Goal: Task Accomplishment & Management: Complete application form

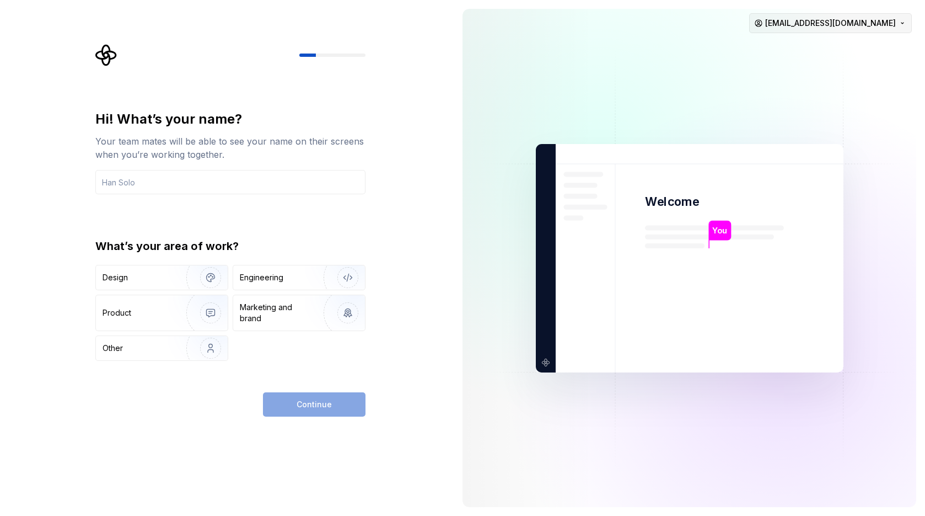
click at [850, 33] on html "Hi! What’s your name? Your team mates will be able to see your name on their sc…" at bounding box center [462, 258] width 925 height 516
click at [833, 47] on div "Sign out" at bounding box center [843, 46] width 105 height 11
click at [828, 25] on html "Hi! What’s your name? Your team mates will be able to see your name on their sc…" at bounding box center [462, 258] width 925 height 516
click at [812, 41] on div "Sign out" at bounding box center [836, 47] width 127 height 18
click at [819, 17] on html "Hi! What’s your name? Your team mates will be able to see your name on their sc…" at bounding box center [462, 258] width 925 height 516
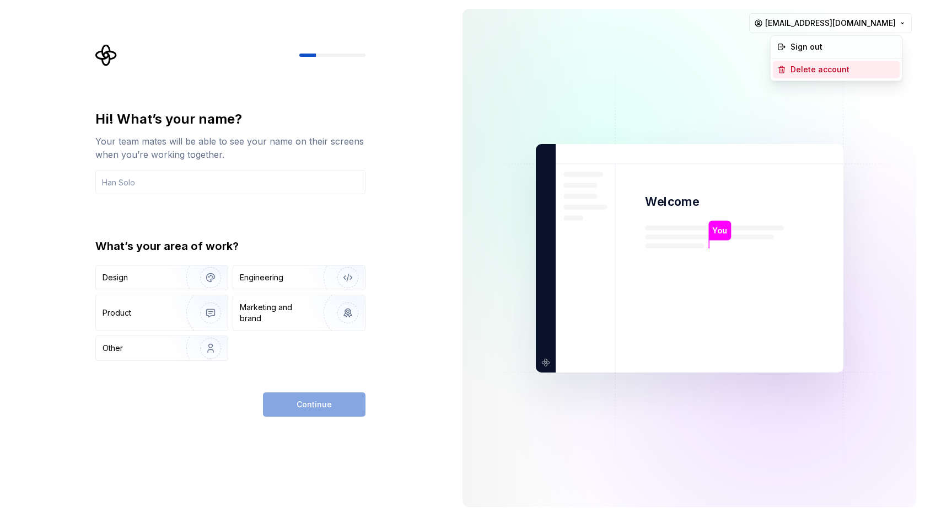
click at [806, 68] on div "Delete account" at bounding box center [843, 69] width 105 height 11
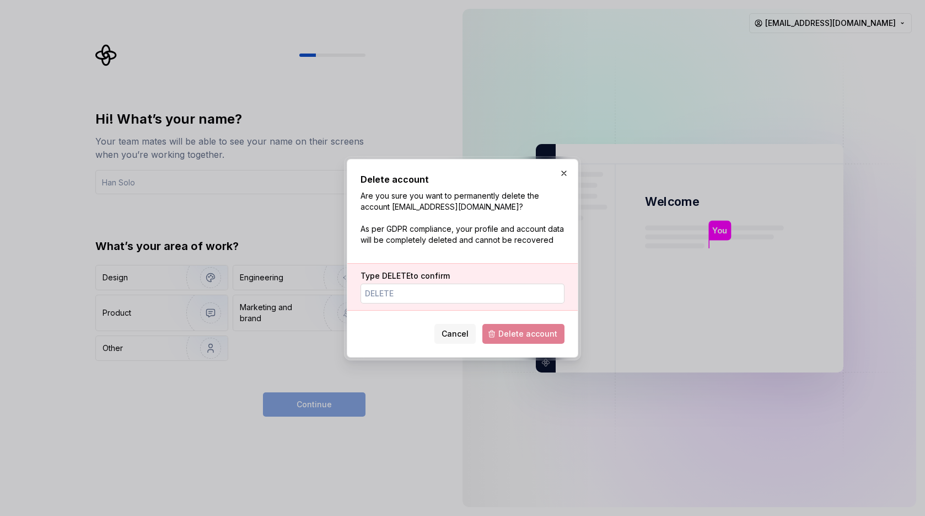
click at [512, 299] on input "Type DELETE to confirm" at bounding box center [463, 293] width 204 height 20
type input "DELETE"
click at [507, 327] on button "Delete account" at bounding box center [523, 334] width 82 height 20
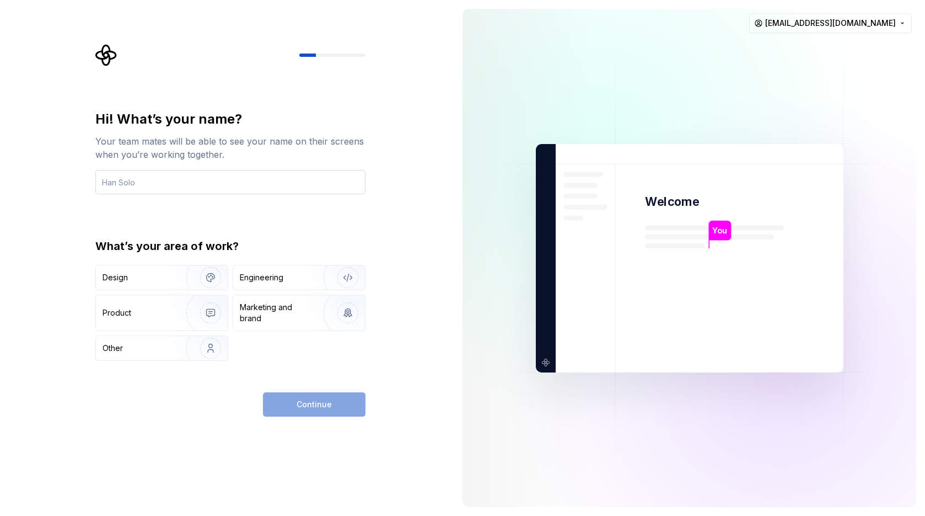
click at [228, 181] on input "text" at bounding box center [230, 182] width 270 height 24
type input "Edel Marques"
click at [192, 266] on img "button" at bounding box center [203, 277] width 71 height 74
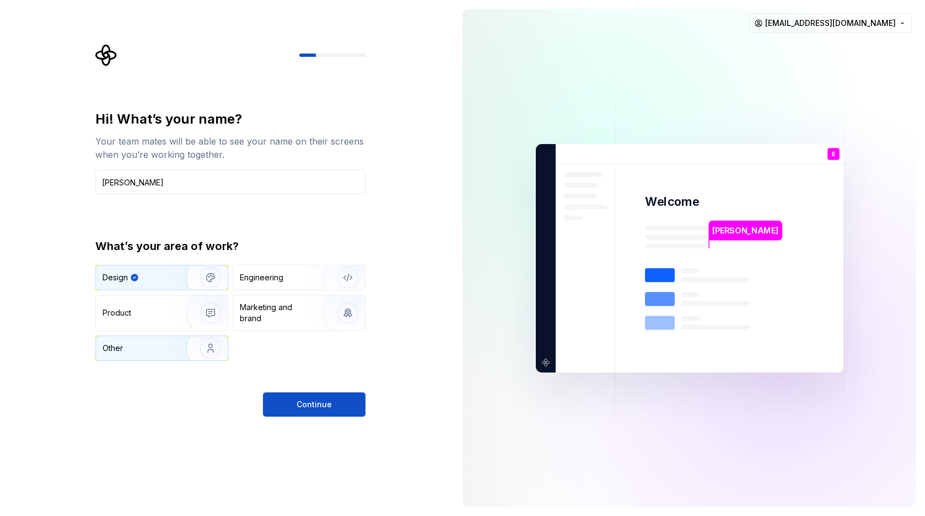
drag, startPoint x: 298, startPoint y: 402, endPoint x: 195, endPoint y: 337, distance: 121.4
click at [195, 337] on div "Hi! What’s your name? Your team mates will be able to see your name on their sc…" at bounding box center [230, 263] width 270 height 306
click at [184, 308] on img "button" at bounding box center [203, 313] width 71 height 74
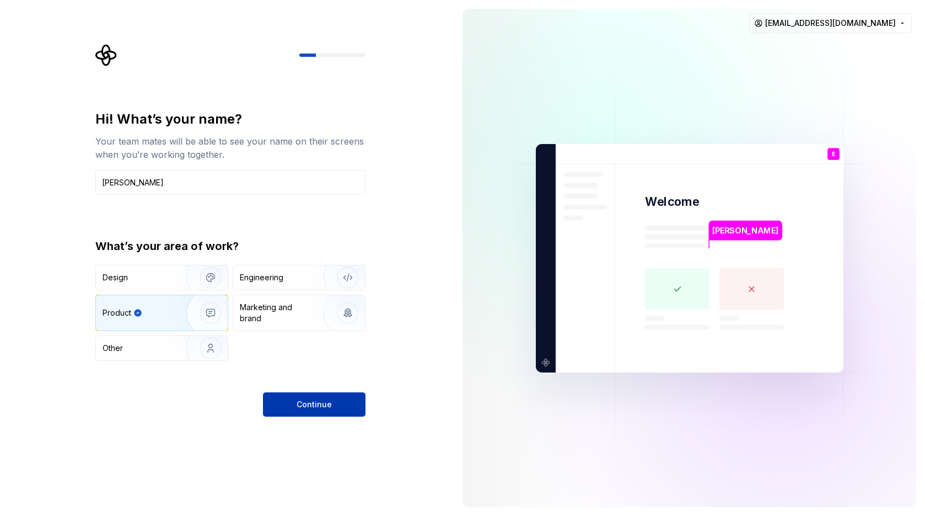
click at [316, 410] on button "Continue" at bounding box center [314, 404] width 103 height 24
click at [195, 276] on img "button" at bounding box center [203, 277] width 71 height 74
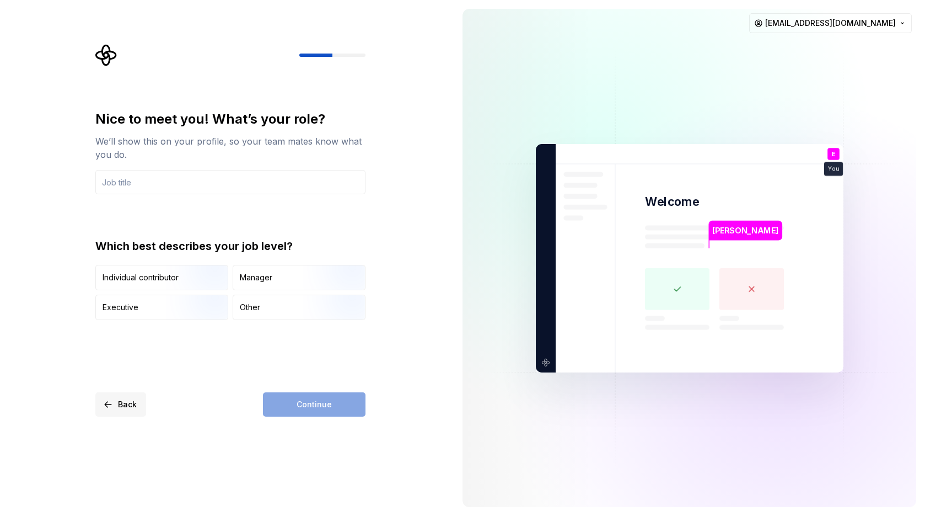
click at [133, 396] on button "Back" at bounding box center [120, 404] width 51 height 24
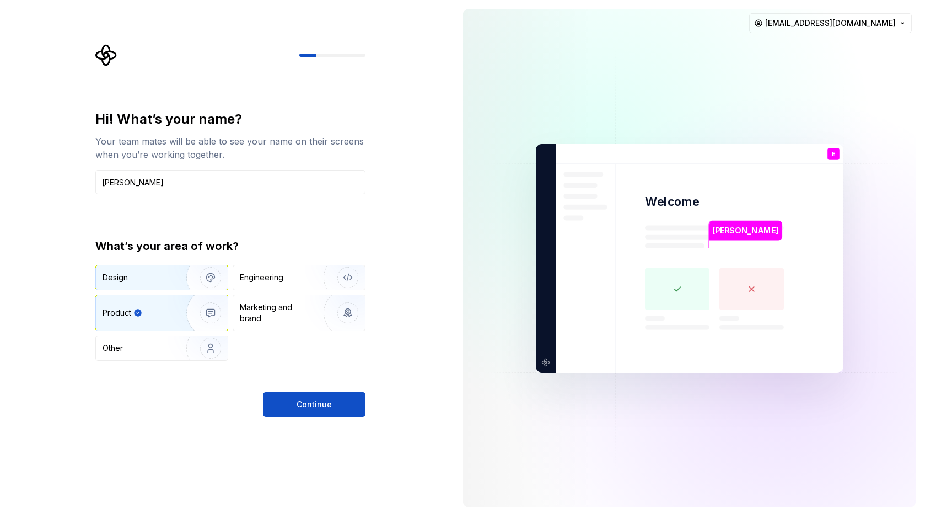
click at [151, 278] on div "Design" at bounding box center [137, 277] width 69 height 11
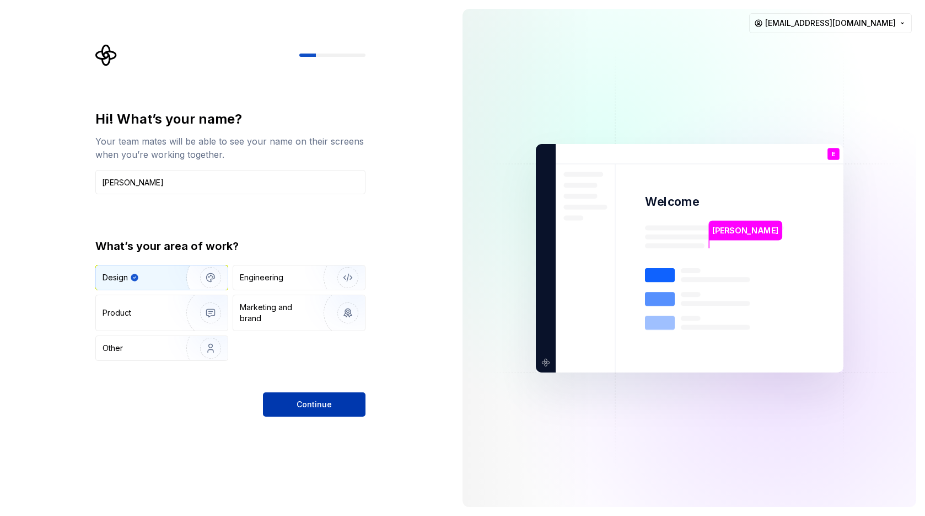
click at [281, 397] on button "Continue" at bounding box center [314, 404] width 103 height 24
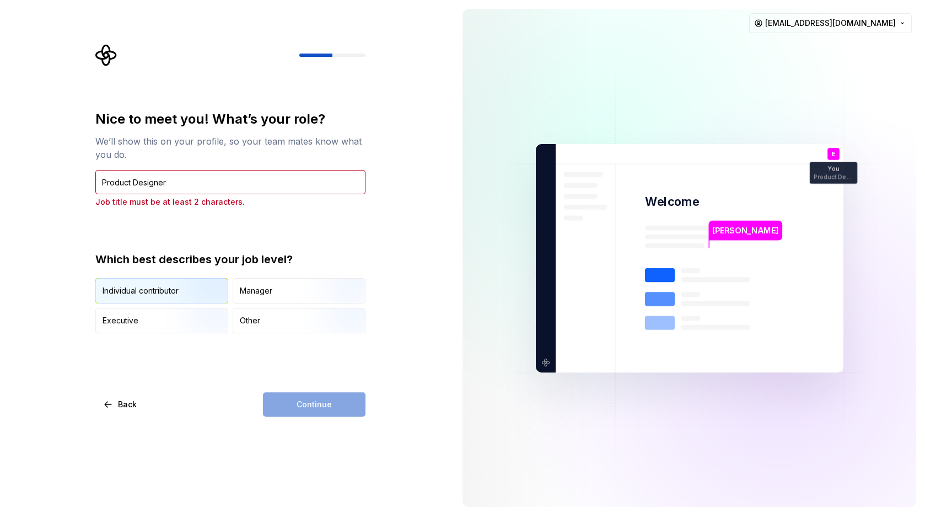
type input "Product Designer"
click at [168, 291] on img "button" at bounding box center [201, 304] width 71 height 74
click at [317, 409] on span "Continue" at bounding box center [314, 404] width 35 height 11
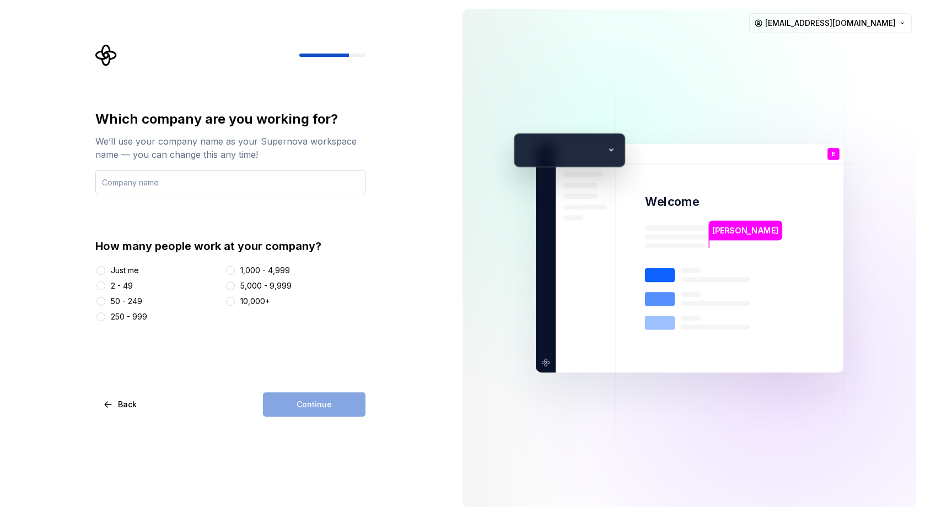
click at [235, 180] on input "text" at bounding box center [230, 182] width 270 height 24
type input "Wellhub"
click at [111, 270] on div "Just me" at bounding box center [125, 270] width 28 height 11
click at [105, 270] on button "Just me" at bounding box center [100, 270] width 9 height 9
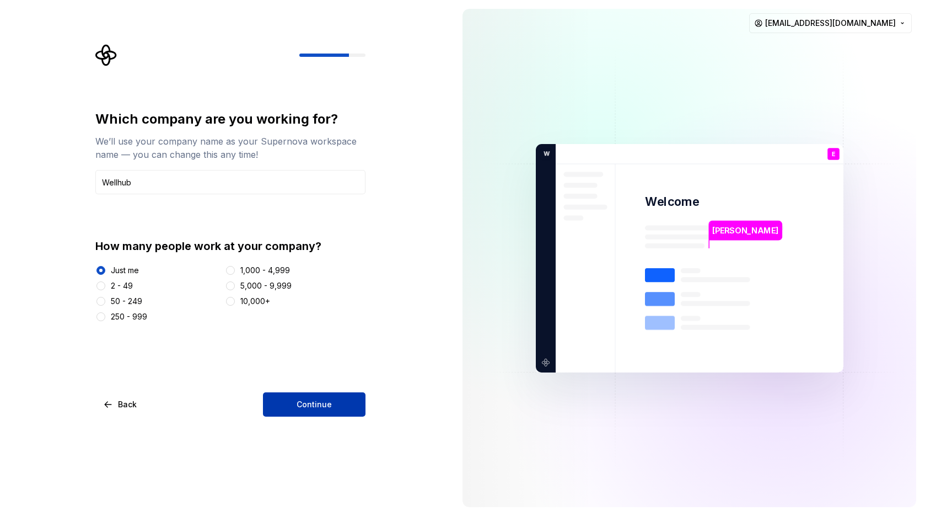
click at [297, 412] on button "Continue" at bounding box center [314, 404] width 103 height 24
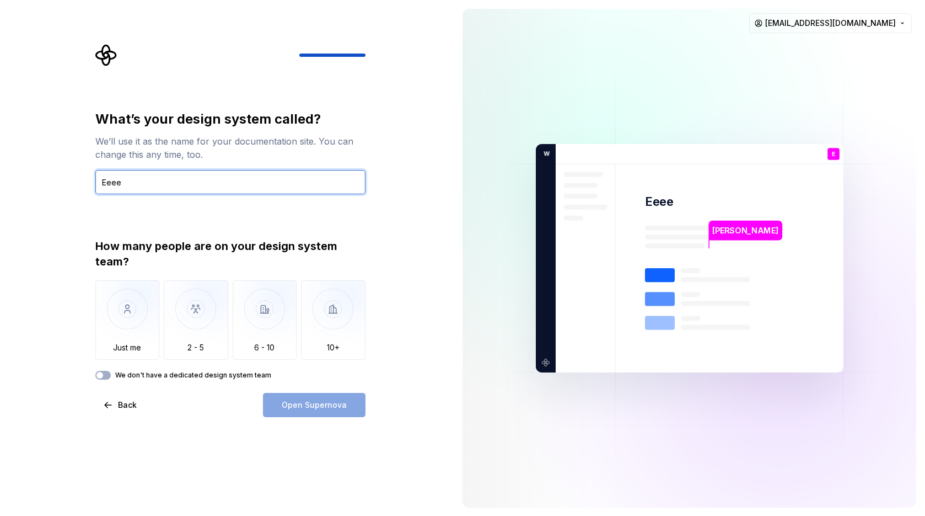
type input "Eeee"
